Goal: Ask a question

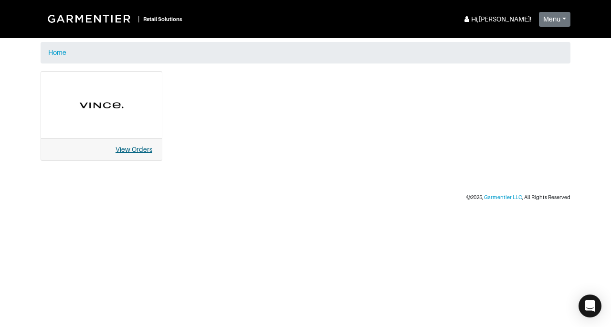
click at [121, 148] on link "View Orders" at bounding box center [133, 150] width 37 height 8
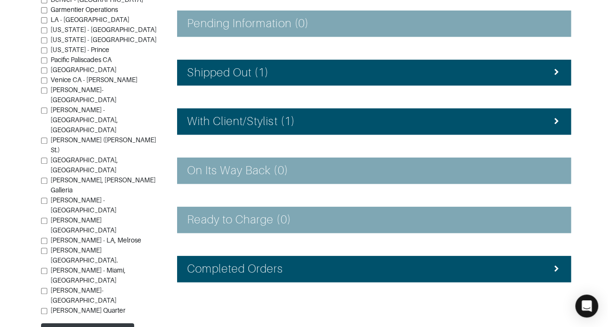
scroll to position [203, 0]
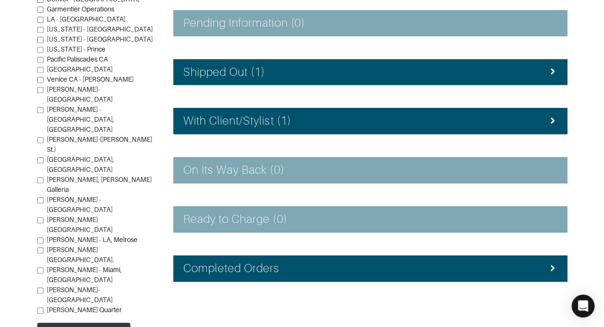
click at [509, 132] on li "With Client/Stylist (1)" at bounding box center [370, 121] width 394 height 26
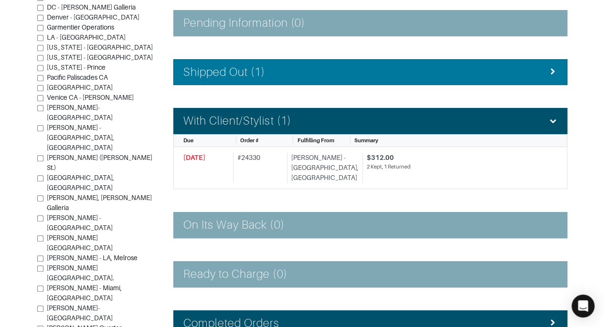
click at [522, 78] on li "Shipped Out (1)" at bounding box center [370, 72] width 394 height 26
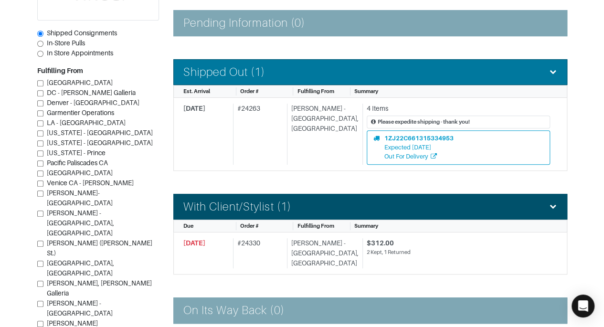
click at [522, 78] on li "Shipped Out (1)" at bounding box center [370, 72] width 394 height 26
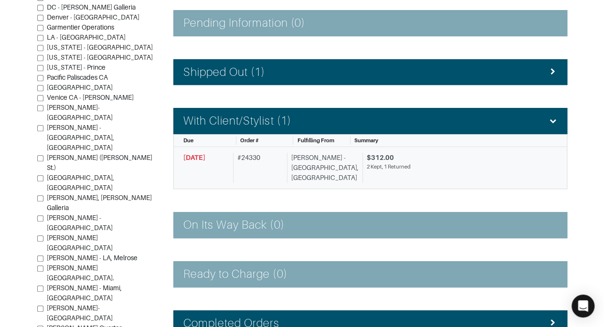
click at [461, 163] on div "2 Kept, 1 Returned" at bounding box center [457, 167] width 183 height 8
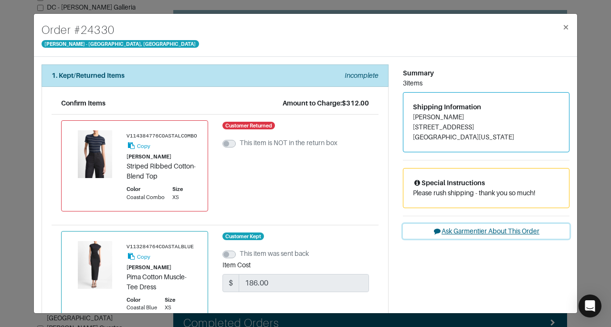
click at [457, 230] on button "Ask Garmentier About This Order" at bounding box center [486, 231] width 167 height 15
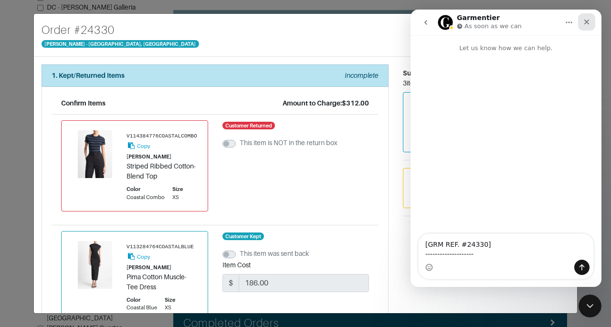
click at [588, 21] on icon "Close" at bounding box center [587, 22] width 8 height 8
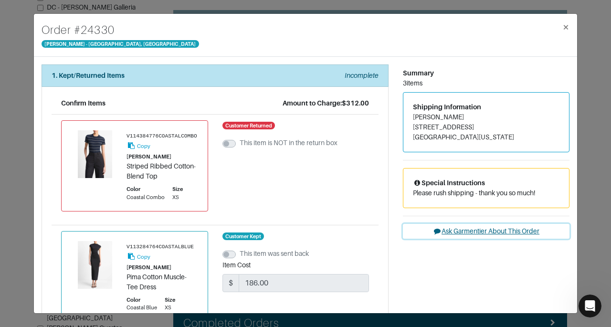
click at [463, 228] on button "Ask Garmentier About This Order" at bounding box center [486, 231] width 167 height 15
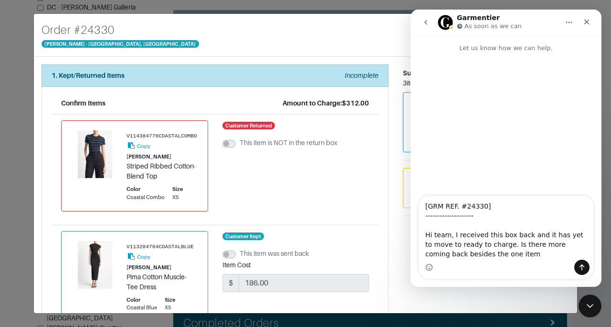
type textarea "[GRM REF. #24330] -------------------- Hi team, I received this box back and it…"
